Goal: Task Accomplishment & Management: Use online tool/utility

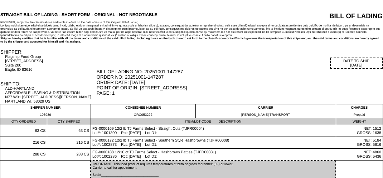
scroll to position [36, 0]
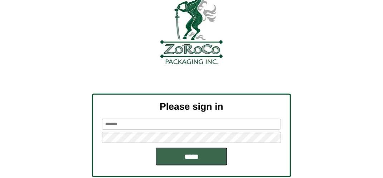
scroll to position [81, 0]
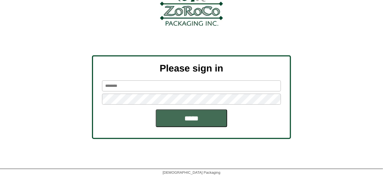
type input "*******"
drag, startPoint x: 202, startPoint y: 114, endPoint x: 216, endPoint y: 121, distance: 15.2
click at [203, 113] on input "*****" at bounding box center [192, 118] width 72 height 18
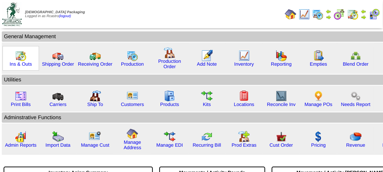
click at [24, 59] on img at bounding box center [20, 55] width 11 height 11
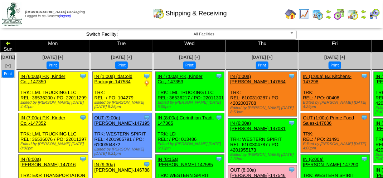
click at [120, 16] on div "Shipping & Receiving" at bounding box center [189, 11] width 218 height 20
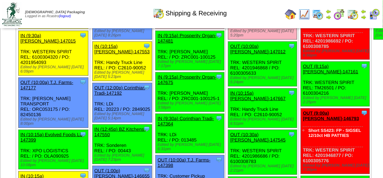
scroll to position [72, 0]
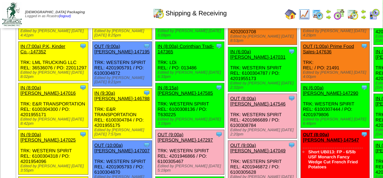
click at [185, 143] on link "OUT (9:00a) [PERSON_NAME]-147297" at bounding box center [184, 137] width 55 height 11
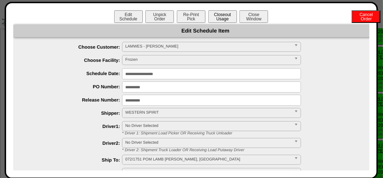
click at [222, 16] on button "Closeout Usage" at bounding box center [222, 16] width 29 height 13
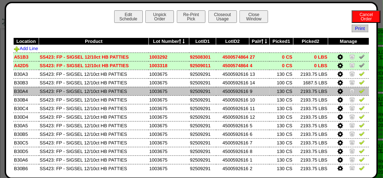
scroll to position [36, 0]
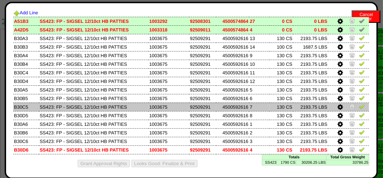
click at [359, 108] on img at bounding box center [362, 107] width 6 height 6
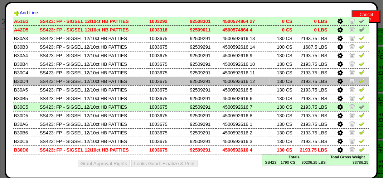
click at [359, 80] on img at bounding box center [362, 81] width 6 height 6
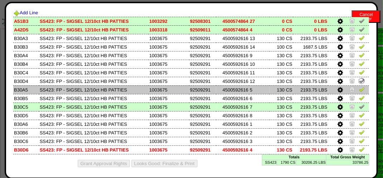
click at [359, 90] on img at bounding box center [362, 90] width 6 height 6
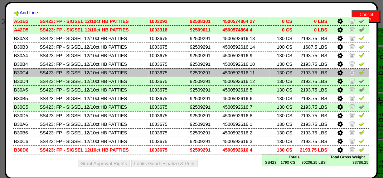
click at [359, 73] on img at bounding box center [362, 72] width 6 height 6
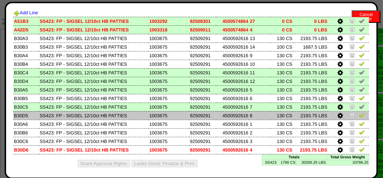
click at [359, 116] on img at bounding box center [362, 115] width 6 height 6
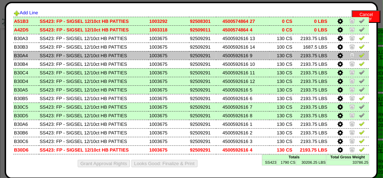
click at [359, 55] on img at bounding box center [362, 55] width 6 height 6
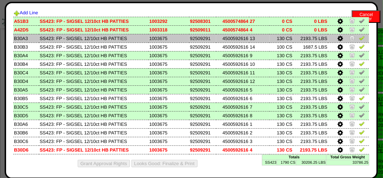
click at [359, 37] on img at bounding box center [362, 38] width 6 height 6
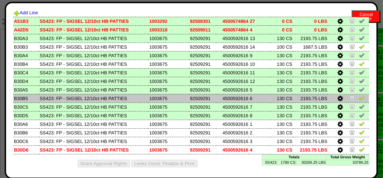
click at [359, 99] on img at bounding box center [362, 98] width 6 height 6
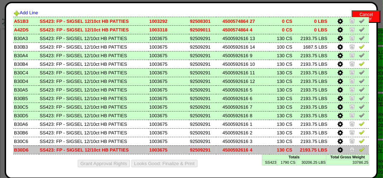
click at [359, 150] on img at bounding box center [362, 150] width 6 height 6
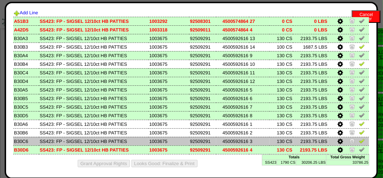
click at [359, 140] on img at bounding box center [362, 141] width 6 height 6
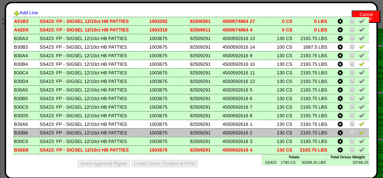
click at [359, 133] on img at bounding box center [362, 132] width 6 height 6
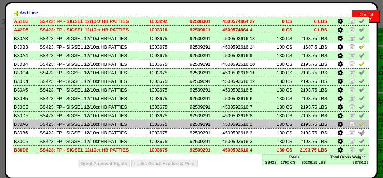
click at [359, 126] on img at bounding box center [362, 124] width 6 height 6
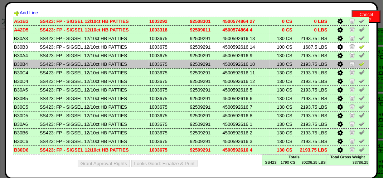
click at [359, 64] on img at bounding box center [362, 64] width 6 height 6
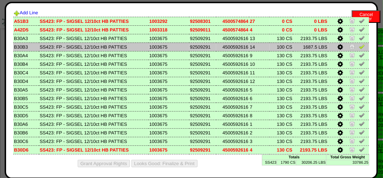
click at [359, 47] on img at bounding box center [362, 47] width 6 height 6
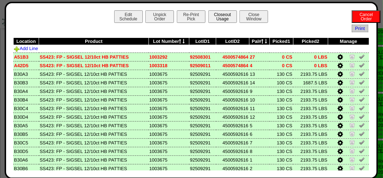
scroll to position [0, 0]
click at [219, 14] on button "Closeout Usage" at bounding box center [222, 16] width 29 height 13
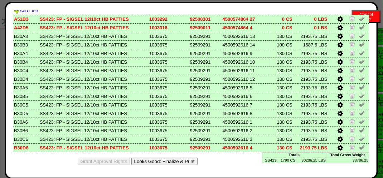
scroll to position [39, 0]
drag, startPoint x: 181, startPoint y: 159, endPoint x: 226, endPoint y: 69, distance: 100.9
click at [181, 159] on button "Looks Good: Finalize & Print" at bounding box center [164, 162] width 66 height 8
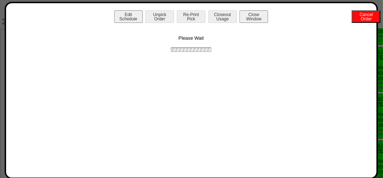
scroll to position [0, 0]
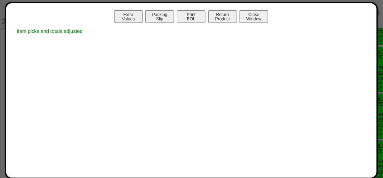
click at [192, 15] on button "Print BOL" at bounding box center [191, 16] width 29 height 13
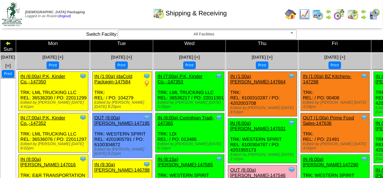
click at [365, 13] on img at bounding box center [363, 12] width 6 height 6
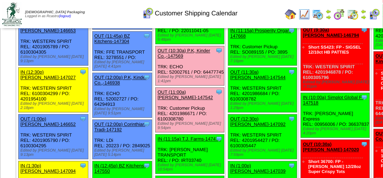
scroll to position [465, 0]
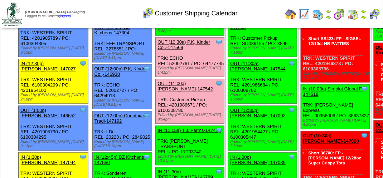
click at [193, 50] on link "OUT (10:30a) P.K, Kinder Co.,-147569" at bounding box center [183, 45] width 53 height 11
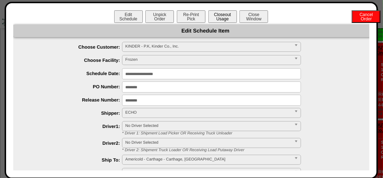
click at [223, 18] on button "Closeout Usage" at bounding box center [222, 16] width 29 height 13
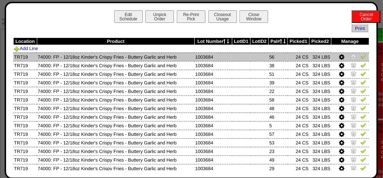
click at [360, 58] on img at bounding box center [363, 57] width 6 height 6
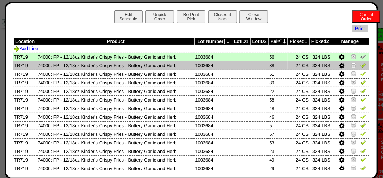
click at [360, 64] on img at bounding box center [363, 65] width 6 height 6
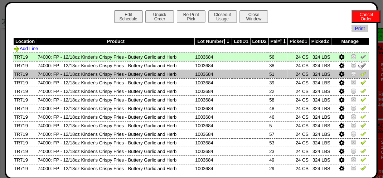
click at [360, 72] on img at bounding box center [363, 74] width 6 height 6
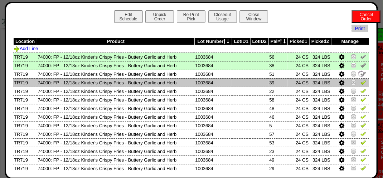
click at [360, 83] on img at bounding box center [363, 82] width 6 height 6
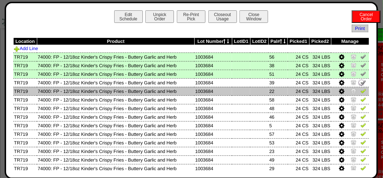
click at [361, 90] on td at bounding box center [350, 91] width 38 height 9
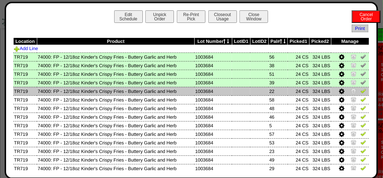
click at [360, 90] on img at bounding box center [363, 91] width 6 height 6
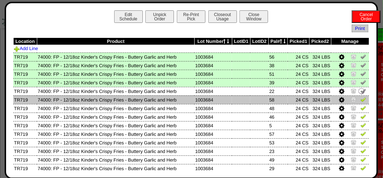
click at [360, 99] on img at bounding box center [363, 100] width 6 height 6
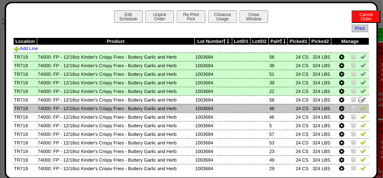
click at [360, 110] on img at bounding box center [363, 108] width 6 height 6
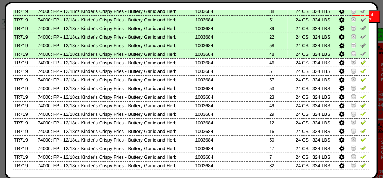
scroll to position [72, 0]
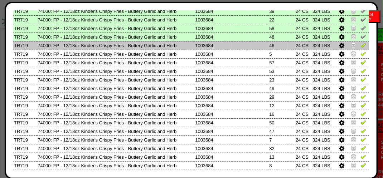
click at [360, 48] on img at bounding box center [363, 45] width 6 height 6
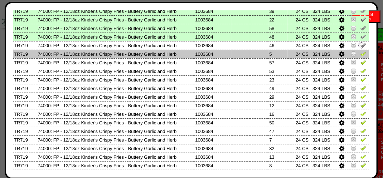
click at [360, 53] on img at bounding box center [363, 54] width 6 height 6
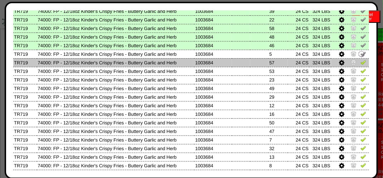
click at [361, 62] on td at bounding box center [350, 62] width 38 height 9
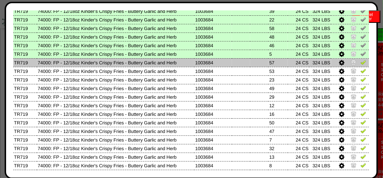
click at [360, 62] on img at bounding box center [363, 62] width 6 height 6
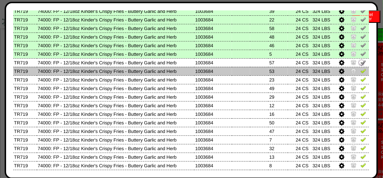
click at [360, 69] on img at bounding box center [363, 71] width 6 height 6
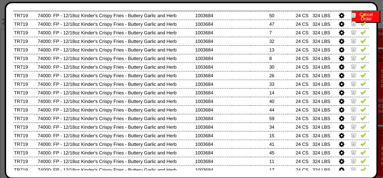
scroll to position [107, 0]
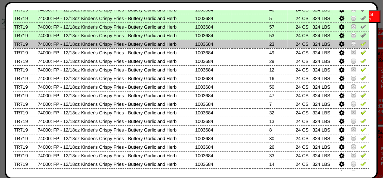
click at [360, 45] on img at bounding box center [363, 44] width 6 height 6
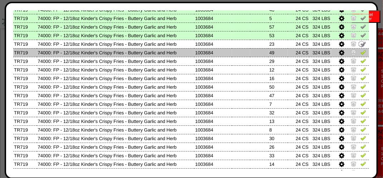
click at [361, 52] on td at bounding box center [350, 52] width 38 height 9
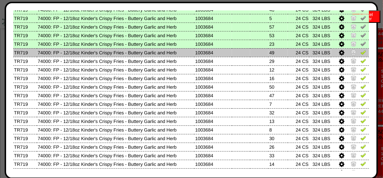
click at [360, 50] on img at bounding box center [363, 52] width 6 height 6
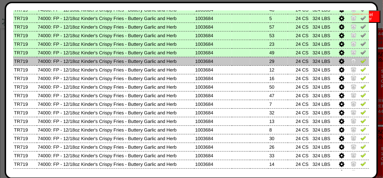
click at [360, 60] on img at bounding box center [363, 61] width 6 height 6
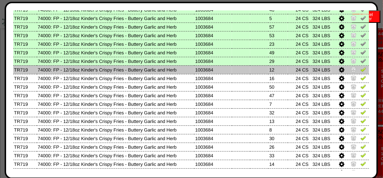
click at [360, 69] on img at bounding box center [363, 69] width 6 height 6
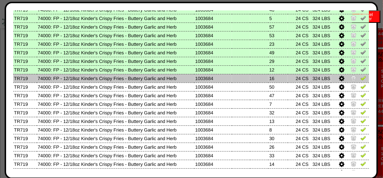
click at [360, 79] on img at bounding box center [363, 78] width 6 height 6
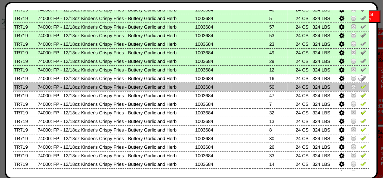
click at [360, 84] on img at bounding box center [363, 87] width 6 height 6
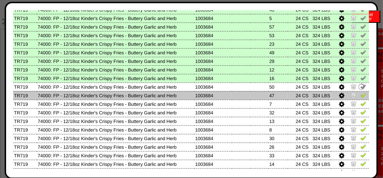
click at [360, 92] on td at bounding box center [350, 95] width 38 height 9
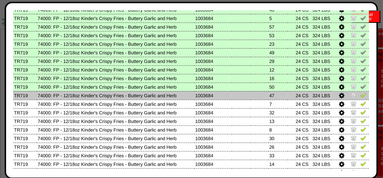
click at [360, 94] on img at bounding box center [363, 95] width 6 height 6
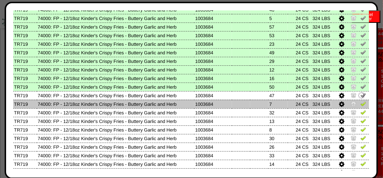
click at [360, 104] on img at bounding box center [363, 104] width 6 height 6
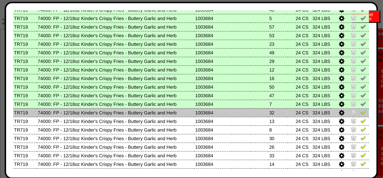
click at [360, 114] on img at bounding box center [363, 112] width 6 height 6
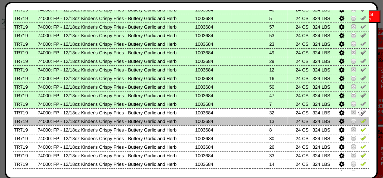
click at [360, 122] on img at bounding box center [363, 121] width 6 height 6
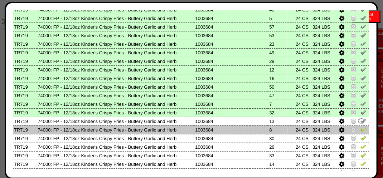
click at [360, 130] on img at bounding box center [363, 130] width 6 height 6
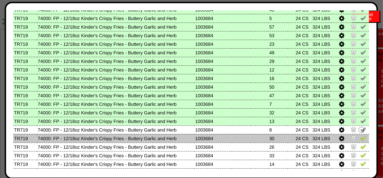
click at [360, 137] on img at bounding box center [363, 138] width 6 height 6
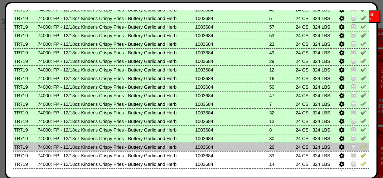
click at [360, 148] on img at bounding box center [363, 147] width 6 height 6
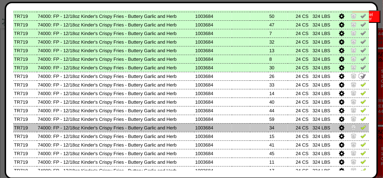
scroll to position [179, 0]
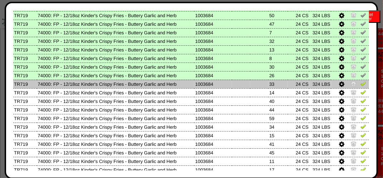
click at [361, 86] on td at bounding box center [350, 84] width 38 height 9
click at [360, 86] on img at bounding box center [363, 84] width 6 height 6
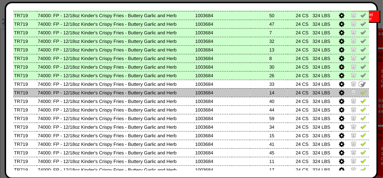
click at [360, 91] on img at bounding box center [363, 92] width 6 height 6
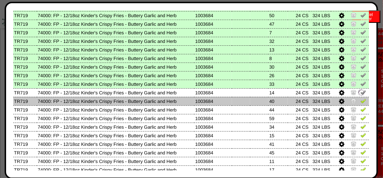
click at [360, 100] on img at bounding box center [363, 101] width 6 height 6
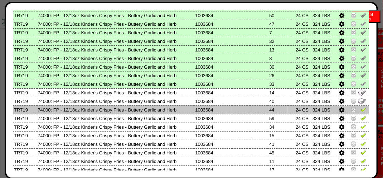
click at [360, 108] on img at bounding box center [363, 110] width 6 height 6
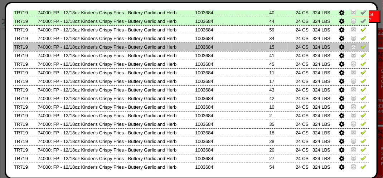
scroll to position [250, 0]
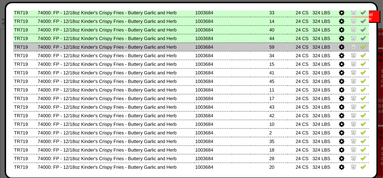
click at [360, 48] on img at bounding box center [363, 47] width 6 height 6
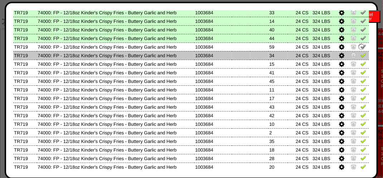
click at [360, 54] on img at bounding box center [363, 55] width 6 height 6
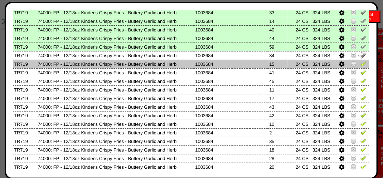
click at [360, 63] on img at bounding box center [363, 64] width 6 height 6
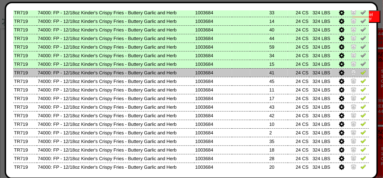
click at [360, 73] on img at bounding box center [363, 72] width 6 height 6
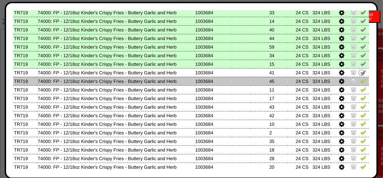
click at [360, 79] on img at bounding box center [363, 81] width 6 height 6
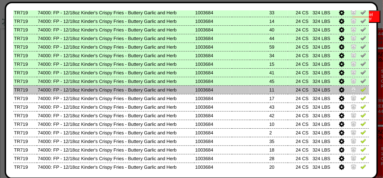
drag, startPoint x: 360, startPoint y: 103, endPoint x: 359, endPoint y: 94, distance: 9.0
click at [359, 102] on td at bounding box center [350, 98] width 38 height 9
click at [360, 90] on img at bounding box center [363, 90] width 6 height 6
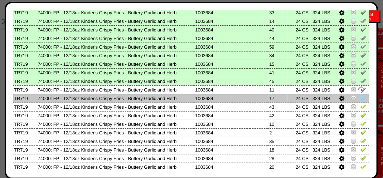
click at [360, 95] on img at bounding box center [363, 98] width 6 height 6
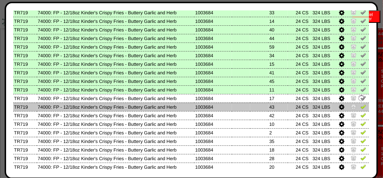
click at [360, 105] on img at bounding box center [363, 107] width 6 height 6
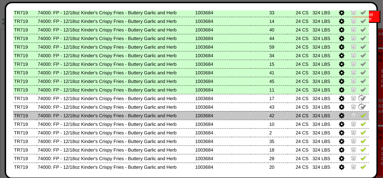
click at [360, 114] on img at bounding box center [363, 115] width 6 height 6
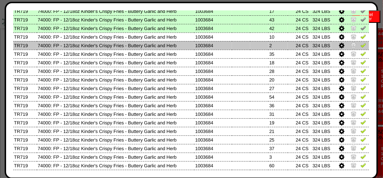
scroll to position [322, 0]
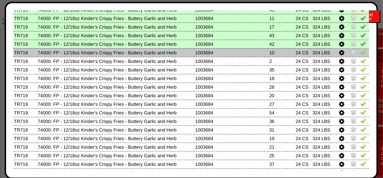
click at [360, 55] on img at bounding box center [363, 52] width 6 height 6
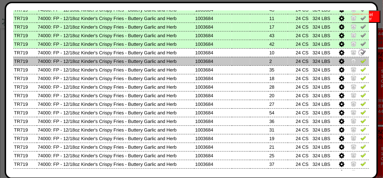
click at [360, 61] on img at bounding box center [363, 61] width 6 height 6
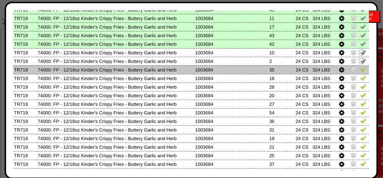
click at [360, 68] on img at bounding box center [363, 69] width 6 height 6
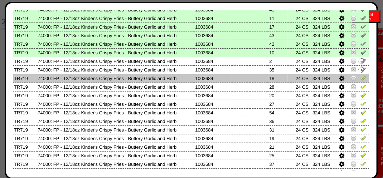
click at [360, 76] on img at bounding box center [363, 78] width 6 height 6
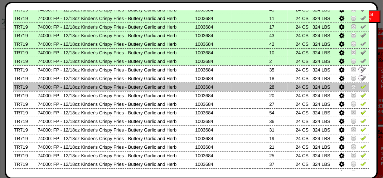
click at [360, 84] on img at bounding box center [363, 87] width 6 height 6
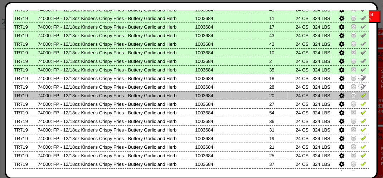
click at [360, 93] on img at bounding box center [363, 95] width 6 height 6
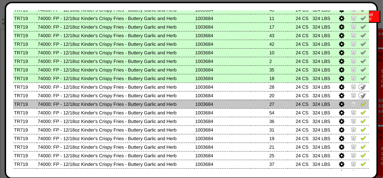
click at [360, 100] on td at bounding box center [350, 104] width 38 height 9
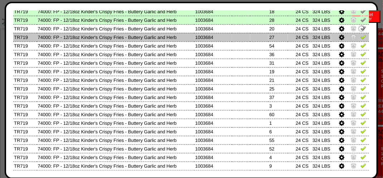
scroll to position [393, 0]
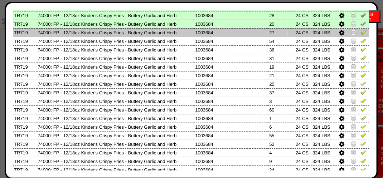
click at [360, 36] on link at bounding box center [363, 33] width 6 height 5
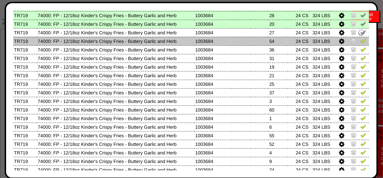
click at [360, 39] on img at bounding box center [363, 41] width 6 height 6
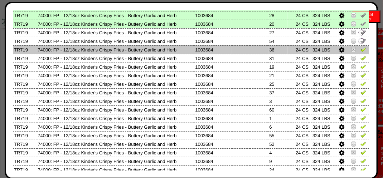
click at [360, 50] on img at bounding box center [363, 49] width 6 height 6
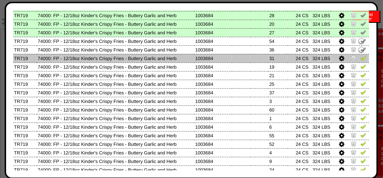
click at [360, 58] on img at bounding box center [363, 58] width 6 height 6
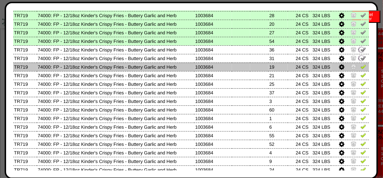
click at [360, 64] on img at bounding box center [363, 67] width 6 height 6
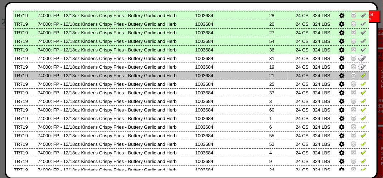
click at [360, 77] on img at bounding box center [363, 75] width 6 height 6
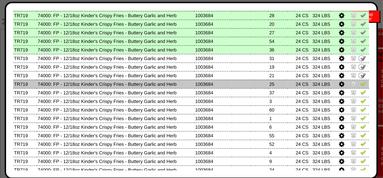
click at [360, 85] on img at bounding box center [363, 84] width 6 height 6
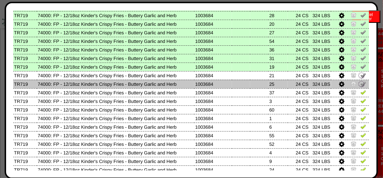
scroll to position [417, 0]
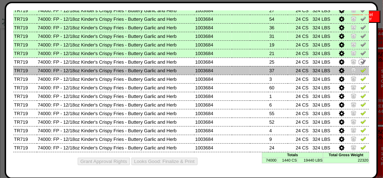
click at [360, 68] on img at bounding box center [363, 70] width 6 height 6
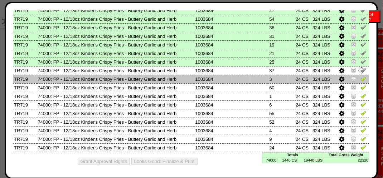
click at [360, 78] on img at bounding box center [363, 79] width 6 height 6
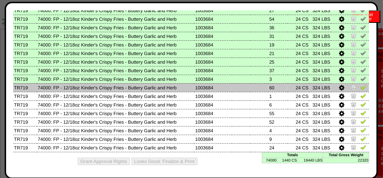
click at [360, 85] on img at bounding box center [363, 87] width 6 height 6
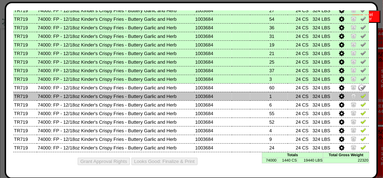
click at [360, 94] on img at bounding box center [363, 96] width 6 height 6
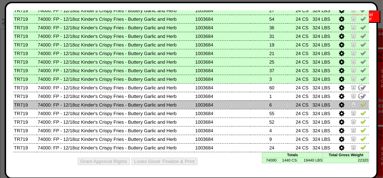
click at [360, 102] on img at bounding box center [363, 105] width 6 height 6
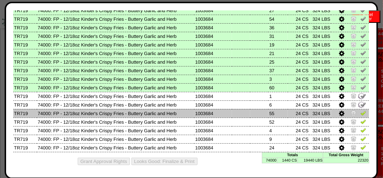
click at [360, 110] on img at bounding box center [363, 113] width 6 height 6
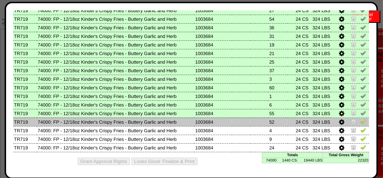
click at [360, 124] on link at bounding box center [363, 122] width 6 height 5
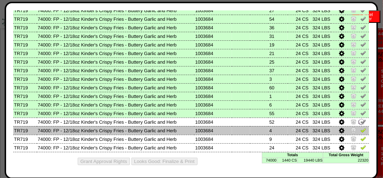
click at [360, 130] on img at bounding box center [363, 130] width 6 height 6
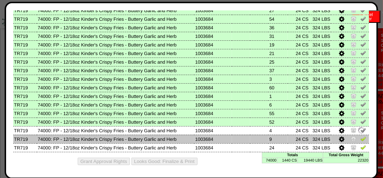
click at [360, 138] on img at bounding box center [363, 139] width 6 height 6
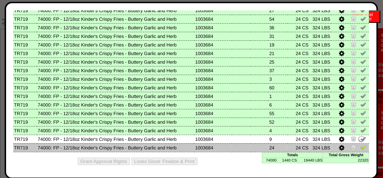
click at [360, 145] on img at bounding box center [363, 147] width 6 height 6
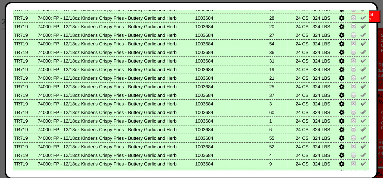
scroll to position [417, 0]
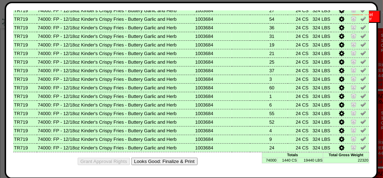
click at [172, 165] on div "Grant Approval Rights Looks Good: Finalize & Print" at bounding box center [191, 161] width 356 height 18
click at [174, 163] on button "Looks Good: Finalize & Print" at bounding box center [164, 162] width 66 height 8
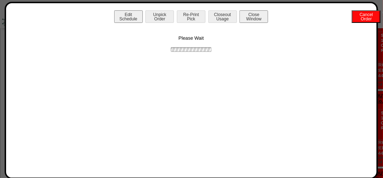
scroll to position [0, 0]
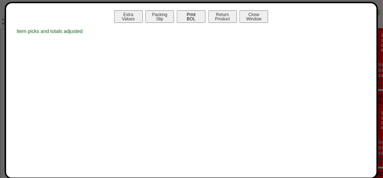
click at [194, 17] on button "Print BOL" at bounding box center [191, 16] width 29 height 13
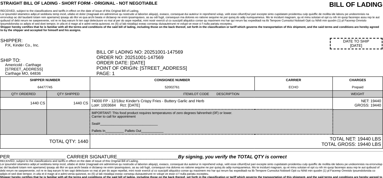
scroll to position [18, 0]
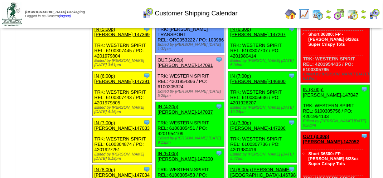
scroll to position [1216, 0]
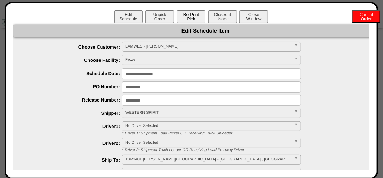
click at [188, 16] on button "Re-Print Pick" at bounding box center [191, 16] width 29 height 13
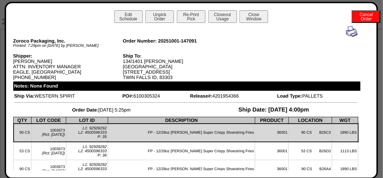
click at [346, 36] on img at bounding box center [351, 31] width 11 height 11
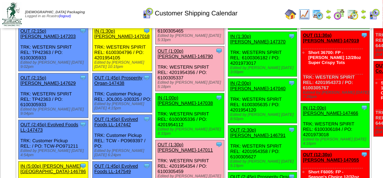
scroll to position [679, 0]
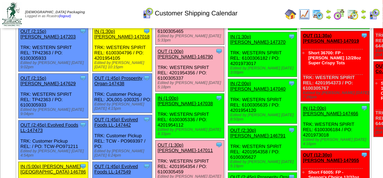
click at [197, 13] on link "OUT (12:30p) [PERSON_NAME]-147008" at bounding box center [184, 7] width 55 height 11
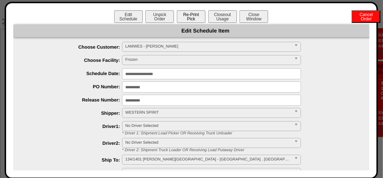
click at [191, 16] on button "Re-Print Pick" at bounding box center [191, 16] width 29 height 13
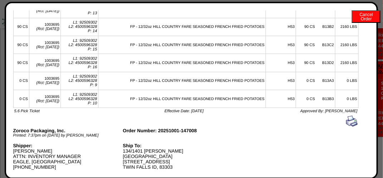
scroll to position [501, 0]
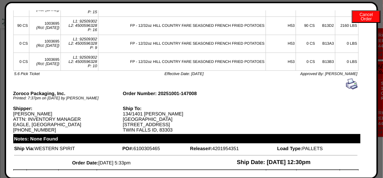
click at [346, 90] on img at bounding box center [351, 83] width 11 height 11
